Goal: Communication & Community: Share content

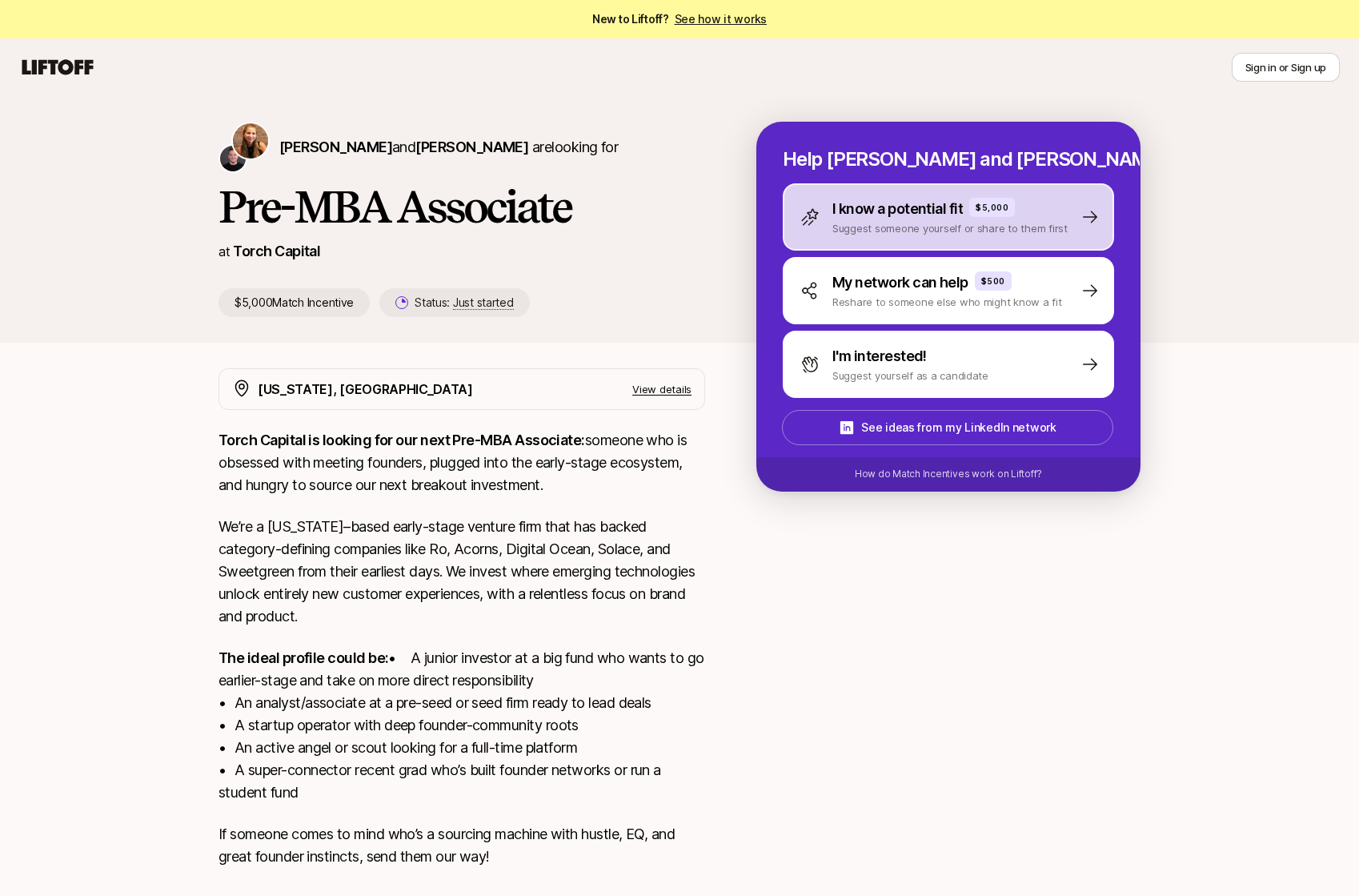
click at [926, 227] on p "Suggest someone yourself or share to them first" at bounding box center [949, 228] width 236 height 16
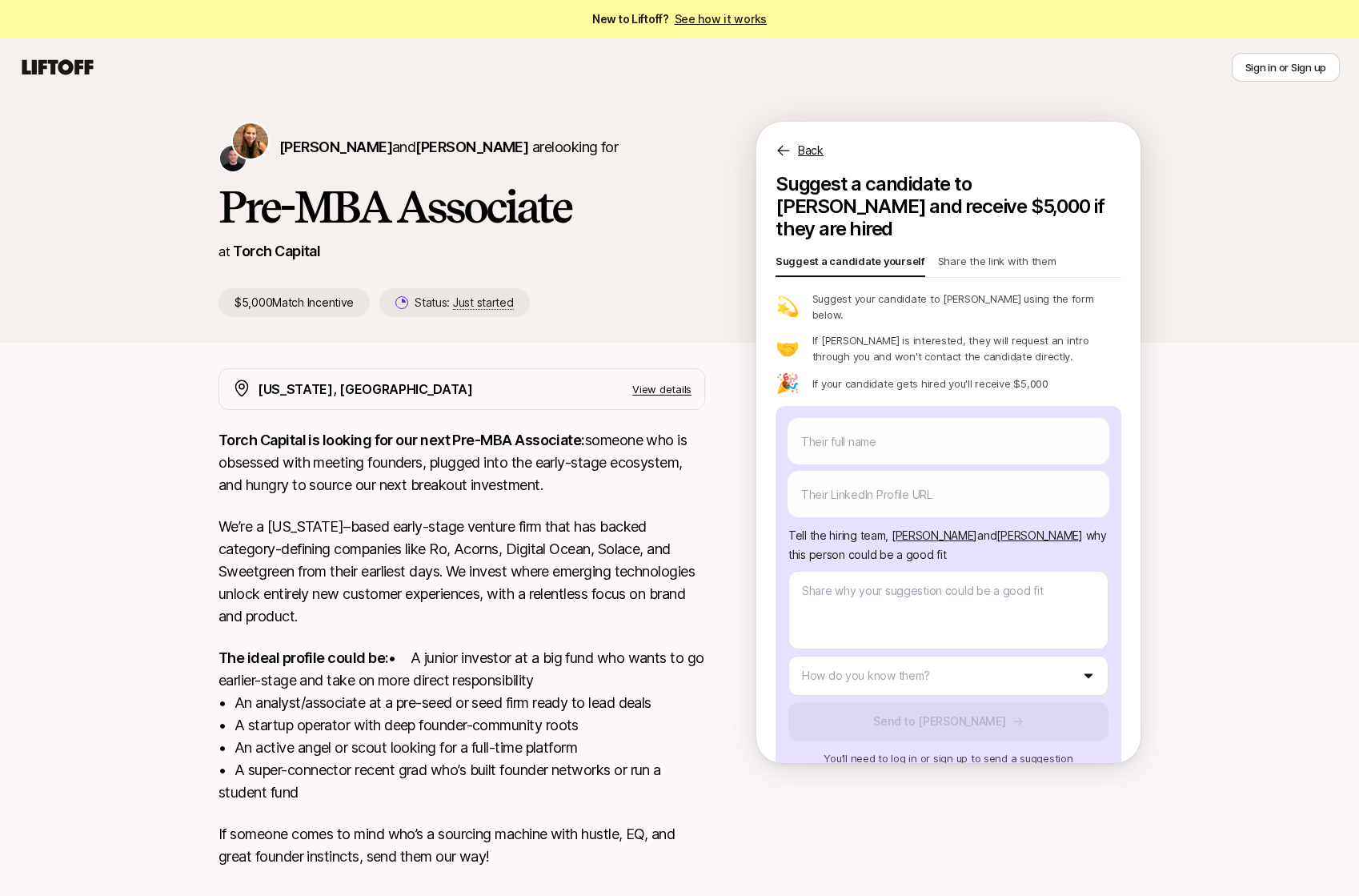
click at [1027, 253] on p "Share the link with them" at bounding box center [996, 264] width 118 height 22
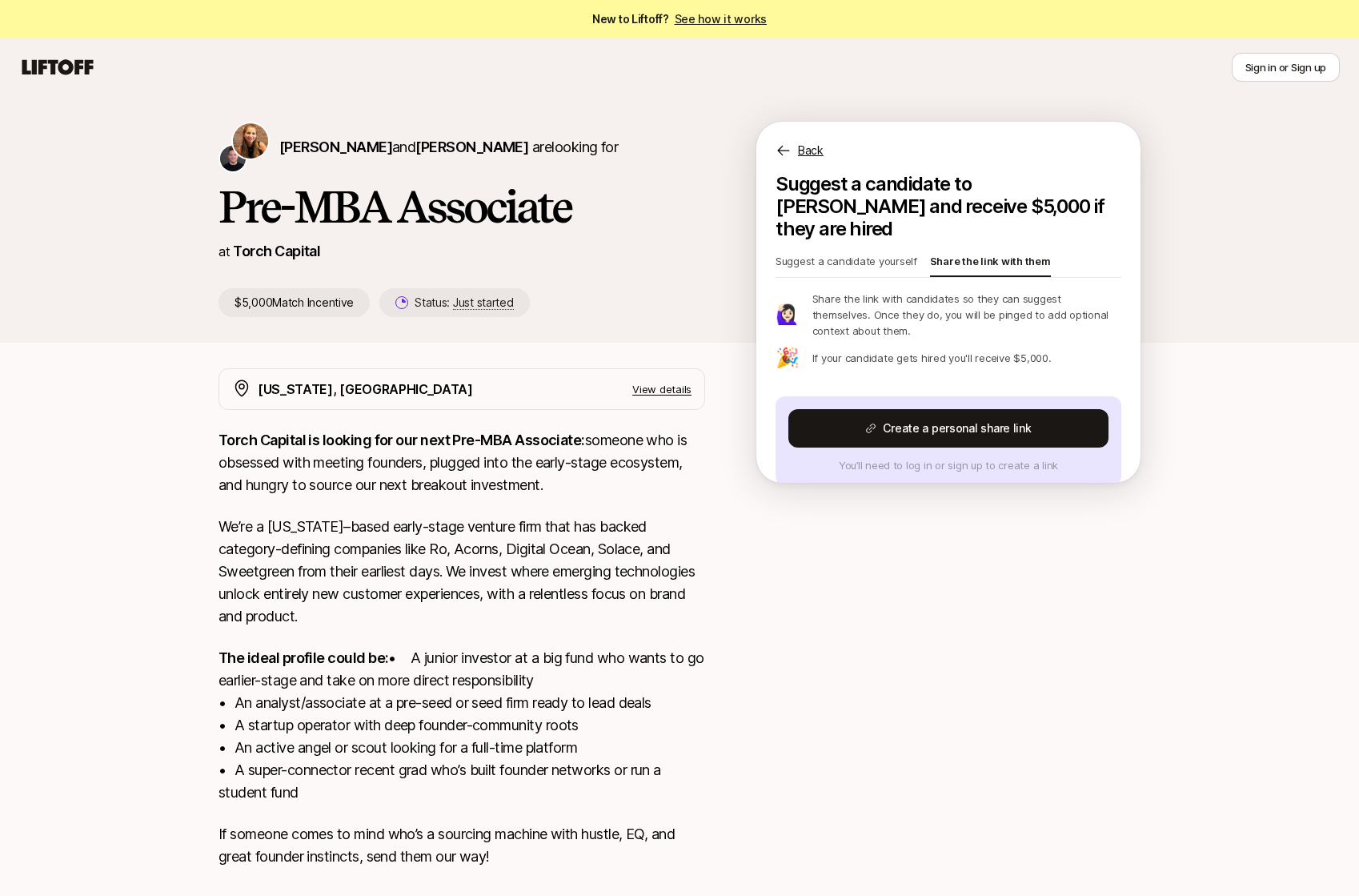
click at [882, 253] on p "Suggest a candidate yourself" at bounding box center [845, 264] width 141 height 22
type textarea "x"
